Goal: Task Accomplishment & Management: Manage account settings

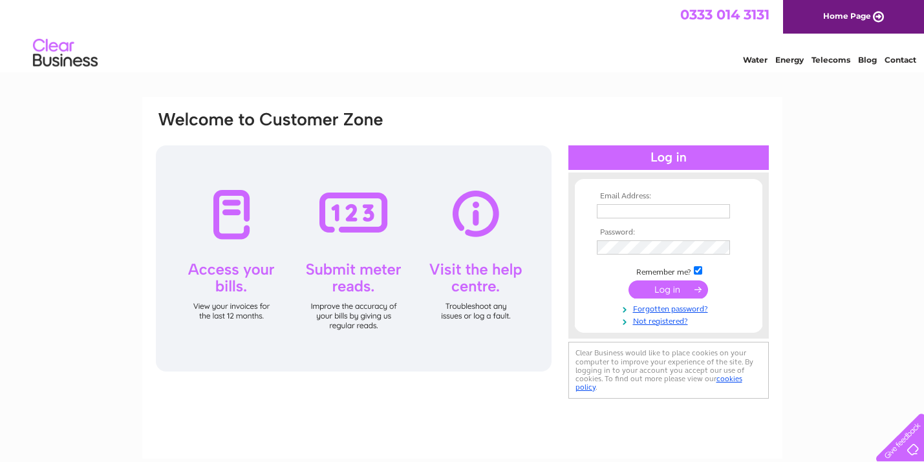
click at [613, 215] on input "text" at bounding box center [663, 211] width 133 height 14
type input "tilly@wetmorefarm.co.uk"
click at [668, 287] on input "submit" at bounding box center [668, 291] width 80 height 18
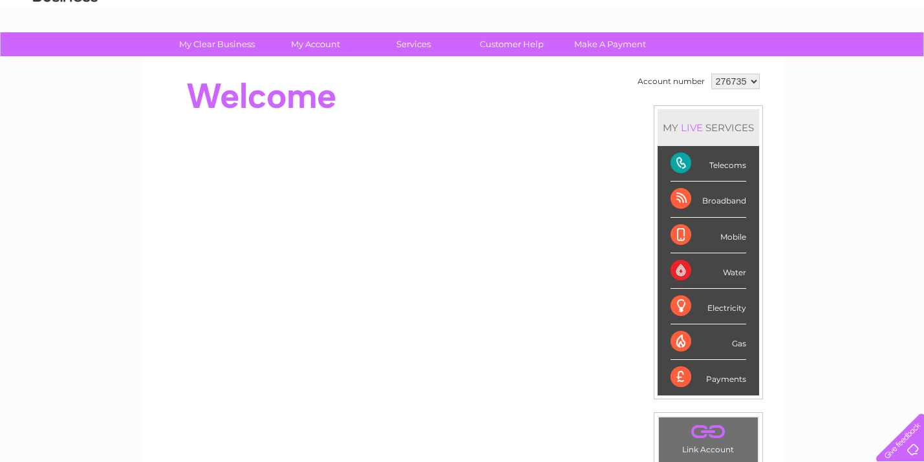
scroll to position [109, 0]
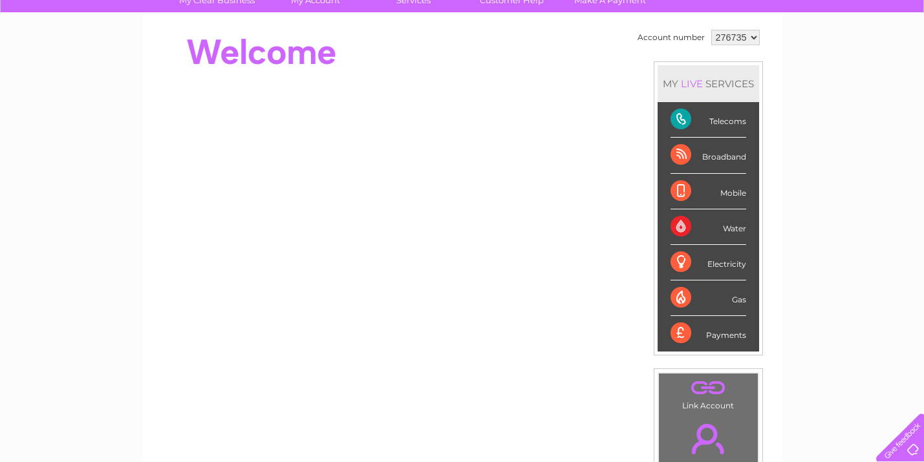
click at [677, 118] on div "Telecoms" at bounding box center [708, 120] width 76 height 36
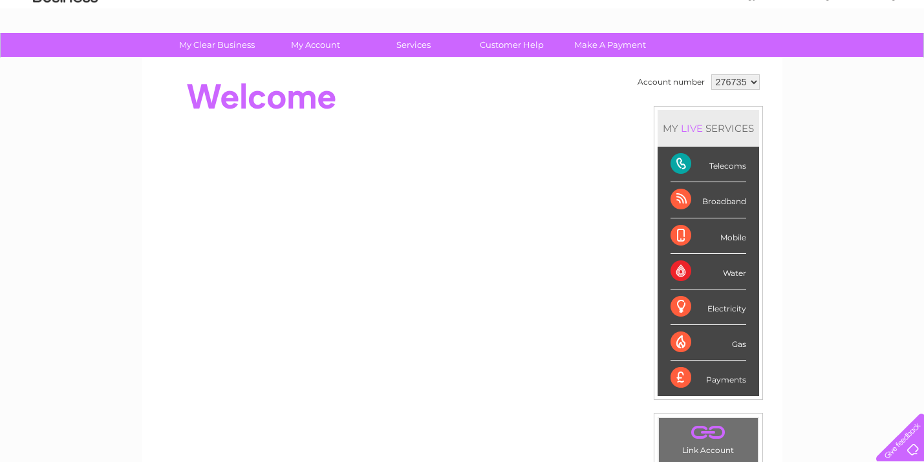
scroll to position [0, 0]
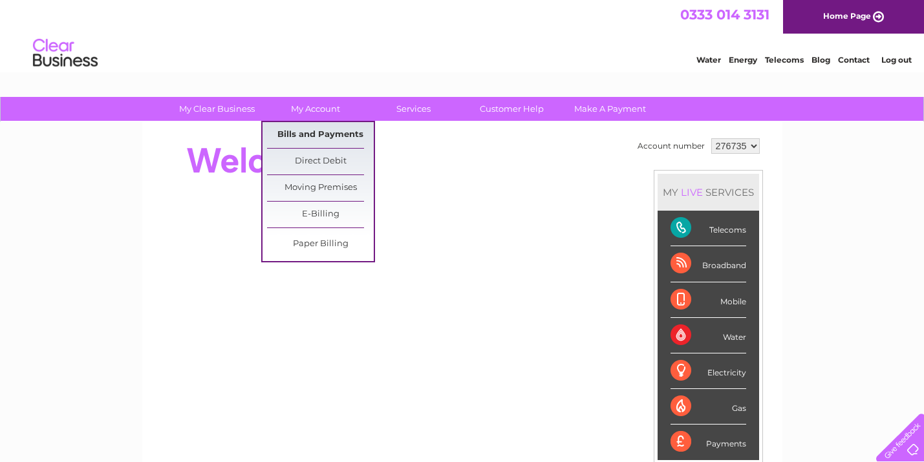
click at [312, 134] on link "Bills and Payments" at bounding box center [320, 135] width 107 height 26
